Goal: Task Accomplishment & Management: Manage account settings

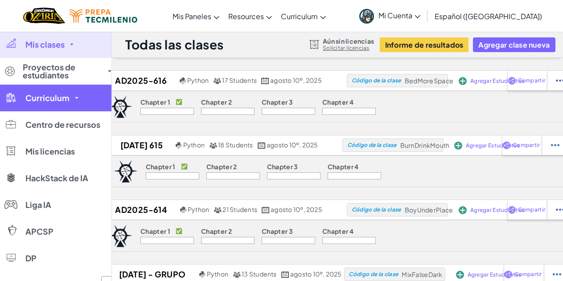
click at [44, 95] on span "Curriculum" at bounding box center [47, 98] width 44 height 8
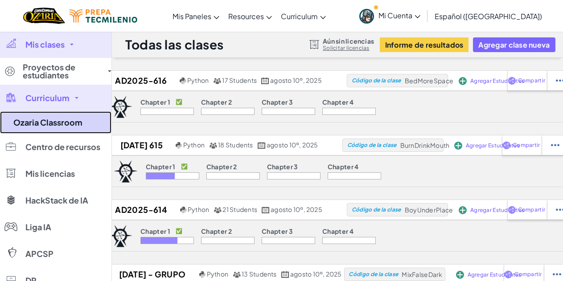
click at [71, 123] on link "Ozaria Classroom" at bounding box center [55, 122] width 111 height 22
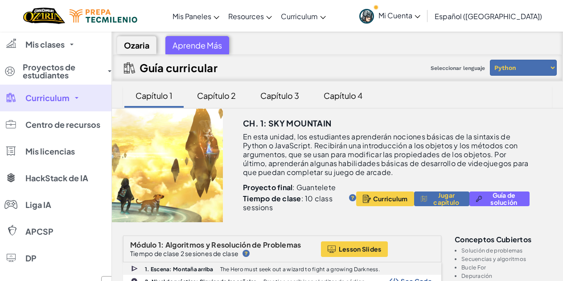
scroll to position [45, 0]
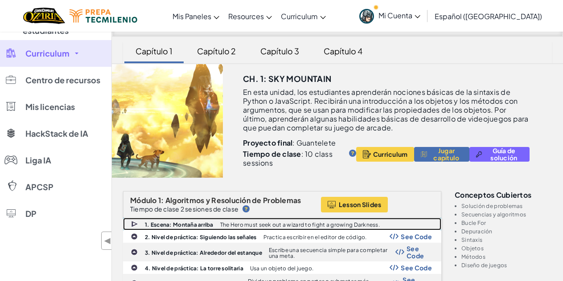
click at [193, 226] on b "1. Escena: Montaña arriba" at bounding box center [179, 225] width 69 height 7
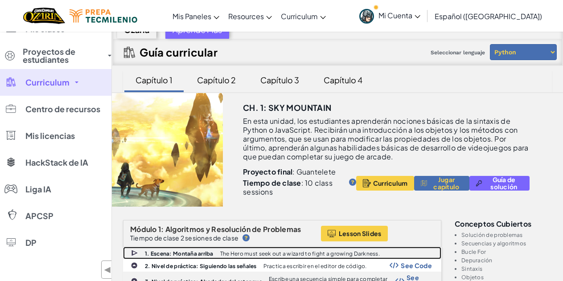
scroll to position [0, 0]
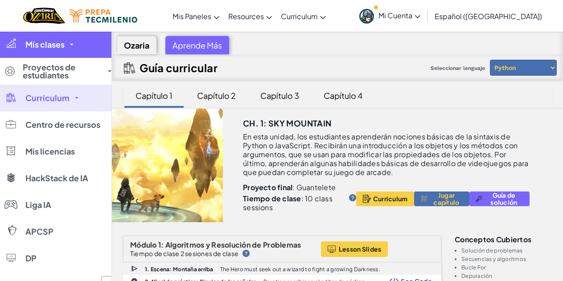
click at [69, 53] on link "Mis clases" at bounding box center [55, 44] width 111 height 27
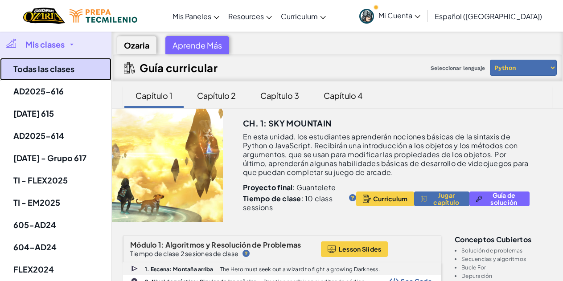
click at [50, 74] on link "Todas las clases" at bounding box center [55, 69] width 111 height 23
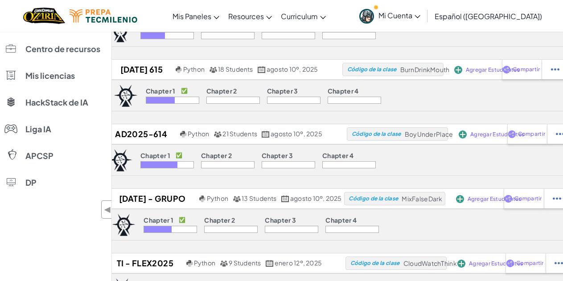
scroll to position [89, 0]
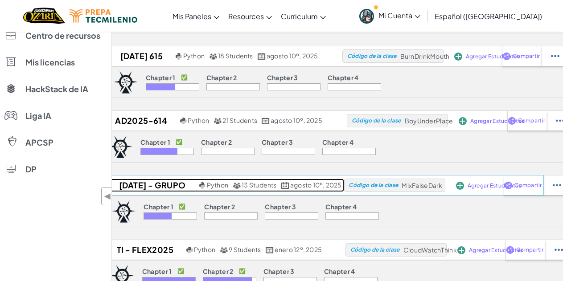
click at [164, 189] on h2 "[DATE] - Grupo 617" at bounding box center [151, 185] width 92 height 13
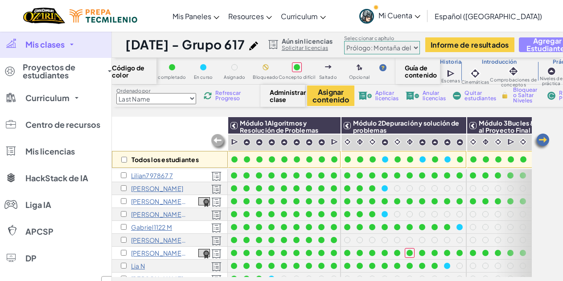
click at [533, 42] on span "Agregar Estudiantes" at bounding box center [547, 44] width 42 height 15
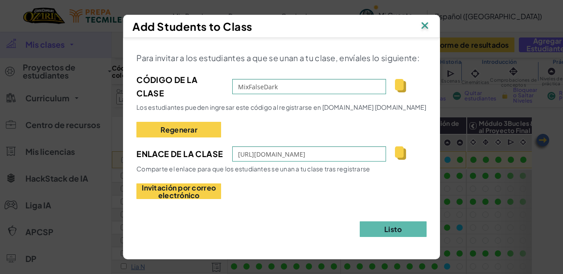
click at [436, 23] on div "Add Students to Class" at bounding box center [281, 26] width 316 height 23
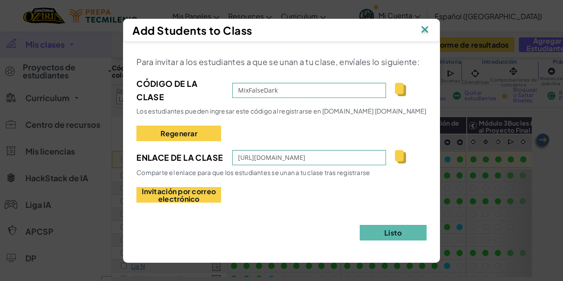
click at [424, 25] on img at bounding box center [425, 30] width 12 height 13
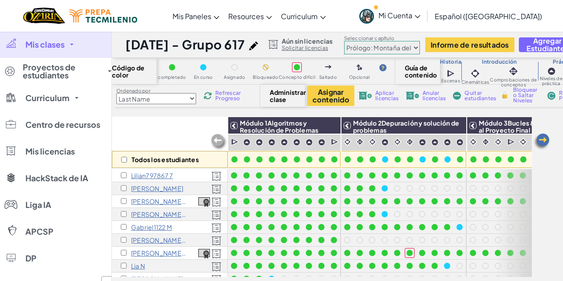
click at [420, 16] on icon at bounding box center [417, 16] width 6 height 3
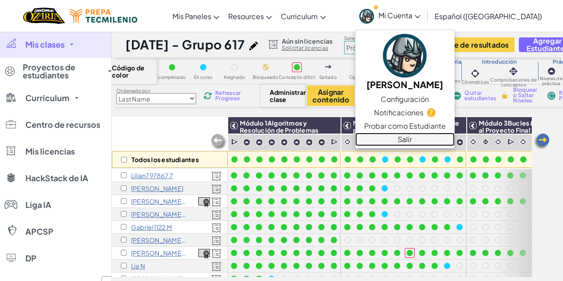
click at [431, 143] on link "Salir" at bounding box center [404, 139] width 99 height 13
